Goal: Information Seeking & Learning: Compare options

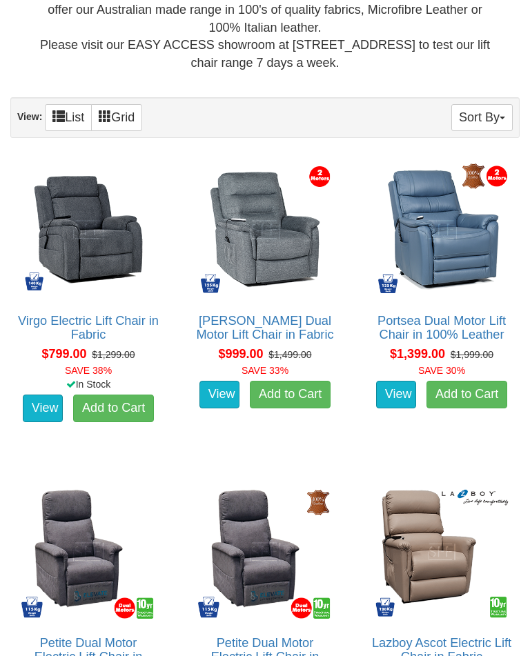
scroll to position [630, 0]
click at [502, 113] on button "Sort By" at bounding box center [481, 117] width 61 height 27
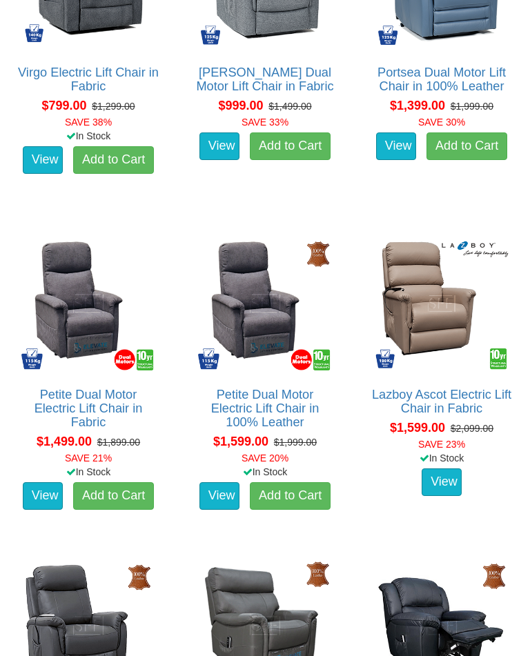
scroll to position [877, 0]
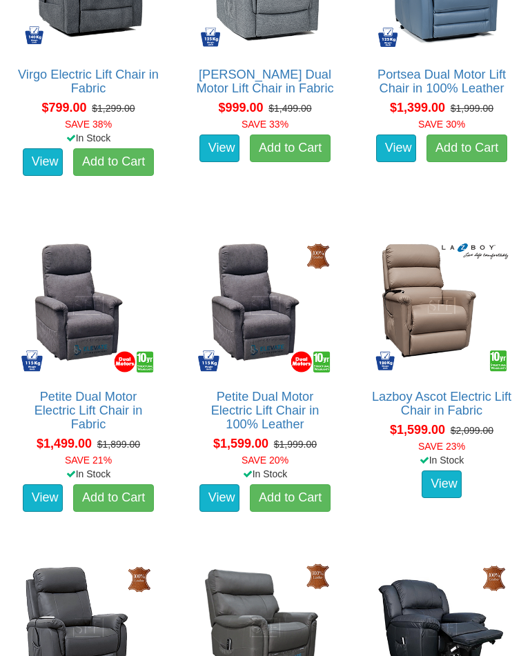
click at [440, 484] on div at bounding box center [265, 328] width 530 height 656
click at [444, 478] on link "View" at bounding box center [442, 485] width 40 height 28
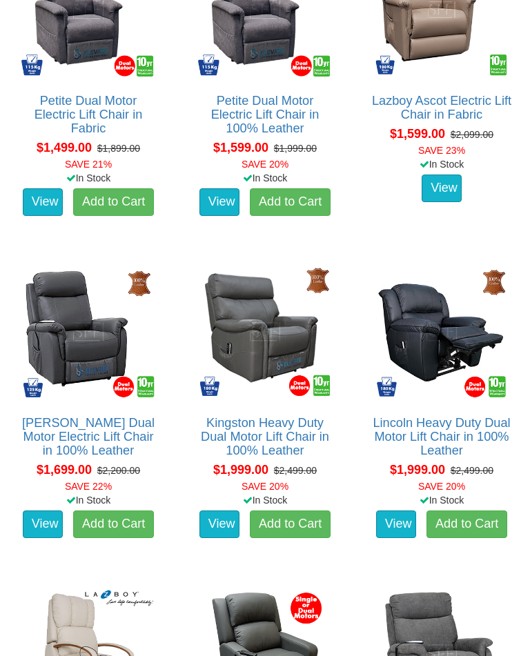
scroll to position [1173, 0]
click at [224, 519] on link "View" at bounding box center [219, 525] width 40 height 28
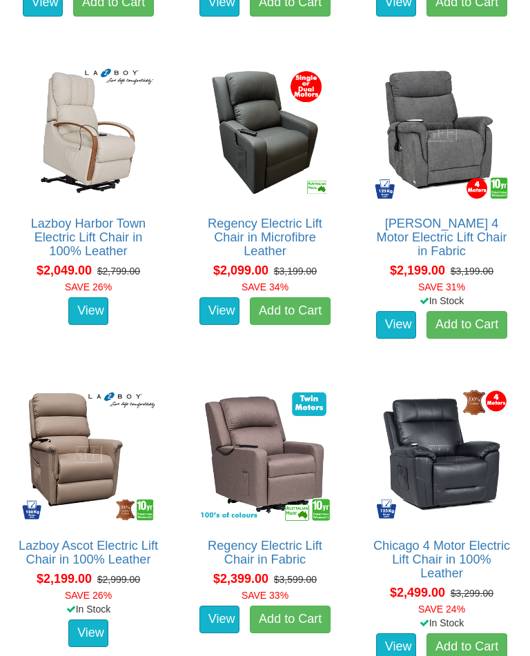
scroll to position [1693, 0]
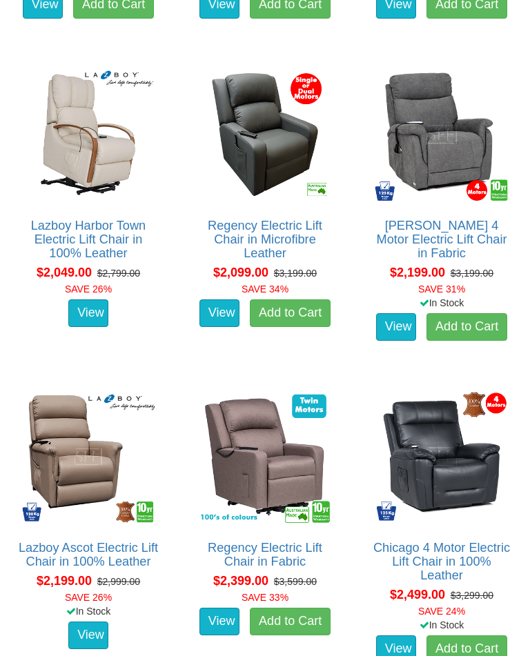
click at [396, 313] on link "View" at bounding box center [396, 327] width 40 height 28
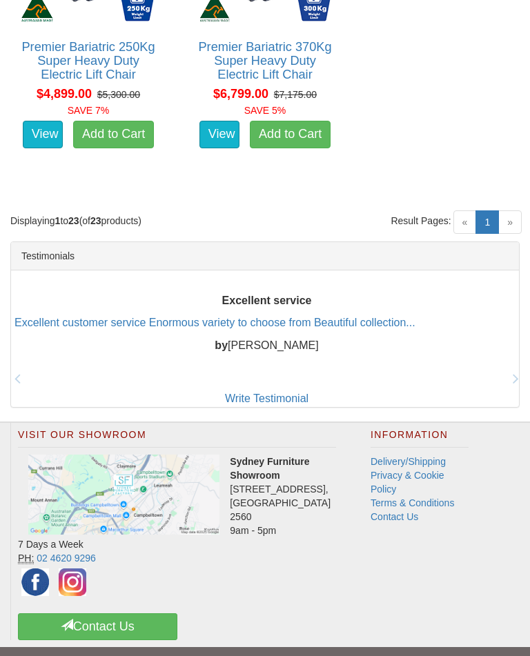
scroll to position [3160, 0]
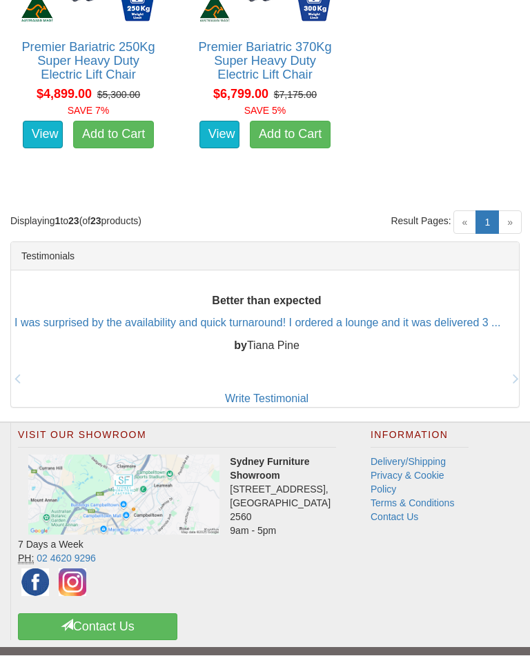
click at [518, 216] on span "»" at bounding box center [509, 222] width 23 height 23
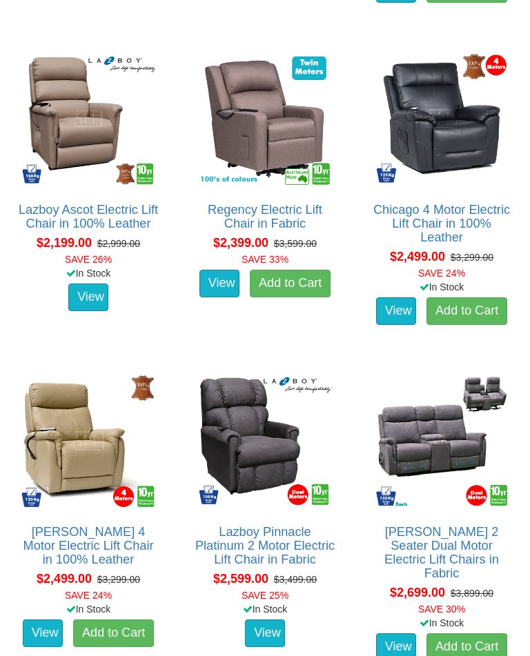
scroll to position [2000, 0]
